Goal: Transaction & Acquisition: Book appointment/travel/reservation

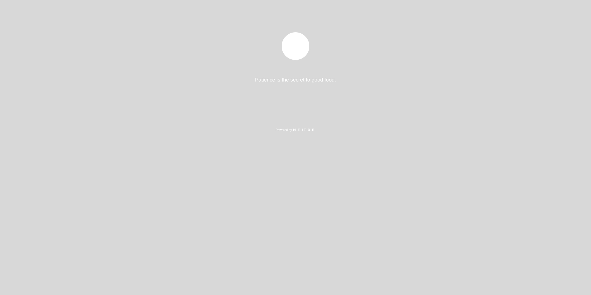
select select "es"
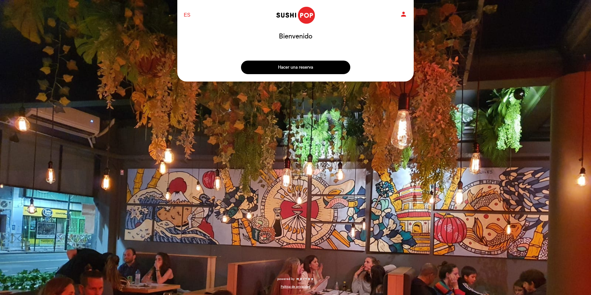
click at [296, 68] on button "Hacer una reserva" at bounding box center [295, 68] width 109 height 14
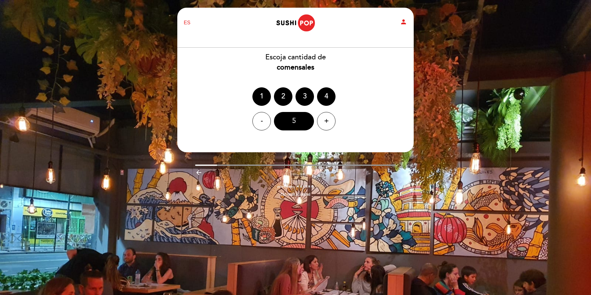
click at [310, 121] on div "5" at bounding box center [294, 121] width 40 height 18
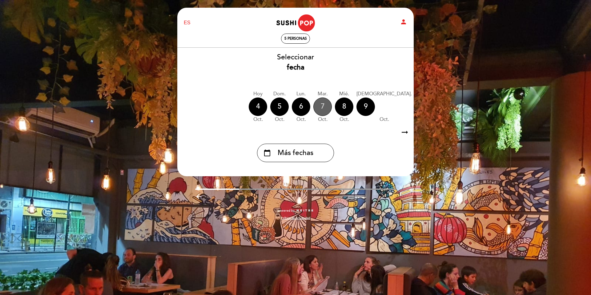
click at [320, 107] on div "7" at bounding box center [322, 107] width 18 height 18
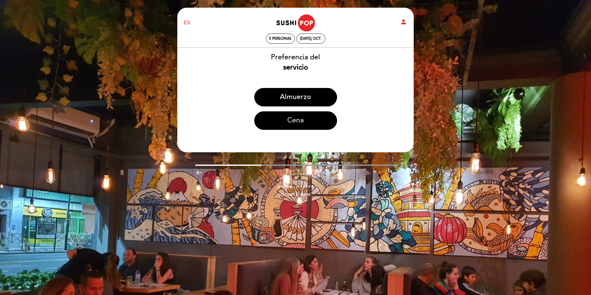
click at [299, 120] on button "Cena" at bounding box center [295, 120] width 83 height 18
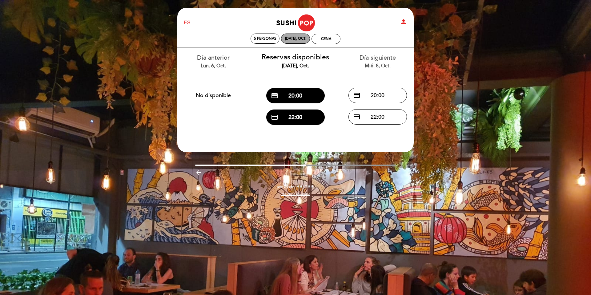
click at [290, 40] on div "[DATE], oct." at bounding box center [295, 38] width 21 height 5
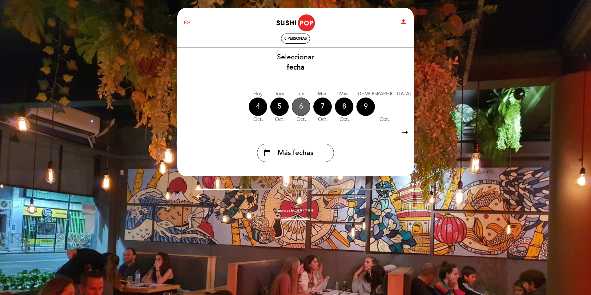
click at [296, 107] on div "6" at bounding box center [301, 107] width 18 height 18
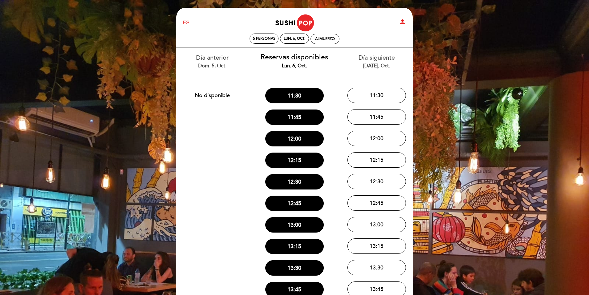
click at [269, 42] on div "5 personas" at bounding box center [264, 39] width 28 height 10
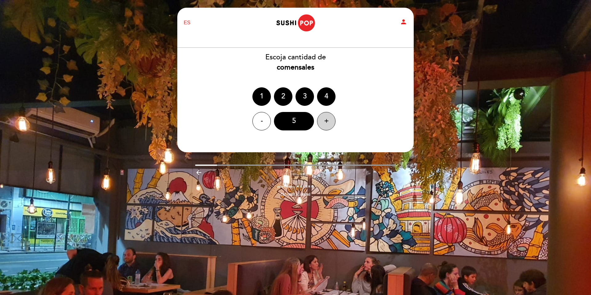
click at [323, 123] on div "+" at bounding box center [326, 121] width 18 height 18
click at [301, 122] on div "6" at bounding box center [294, 121] width 40 height 18
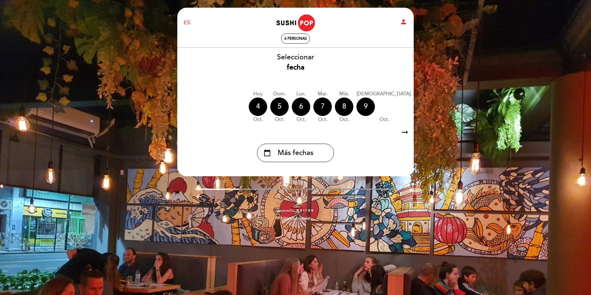
click at [319, 106] on div "7" at bounding box center [322, 107] width 18 height 18
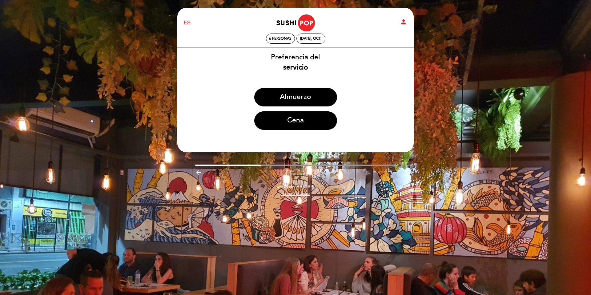
click at [406, 22] on icon "person" at bounding box center [403, 21] width 7 height 7
